Goal: Task Accomplishment & Management: Use online tool/utility

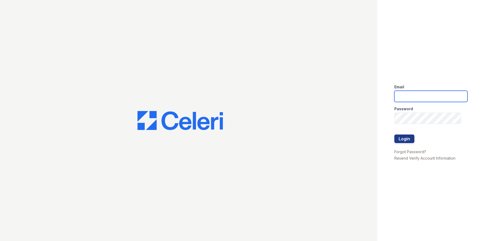
click at [423, 92] on input "email" at bounding box center [431, 96] width 73 height 11
type input "[EMAIL_ADDRESS][DOMAIN_NAME]"
click at [395, 135] on button "Login" at bounding box center [405, 139] width 20 height 9
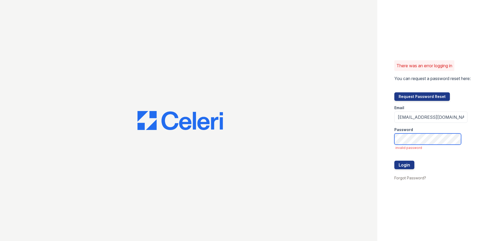
click at [395, 161] on button "Login" at bounding box center [405, 165] width 20 height 9
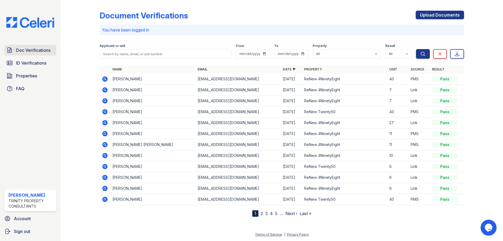
click at [42, 51] on span "Doc Verifications" at bounding box center [33, 50] width 34 height 6
